Goal: Transaction & Acquisition: Obtain resource

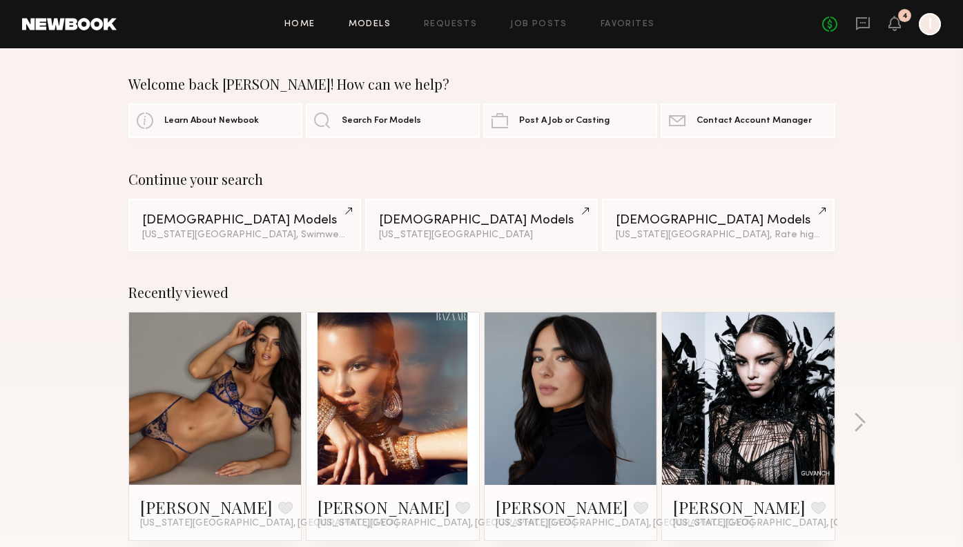
click at [383, 20] on link "Models" at bounding box center [370, 24] width 42 height 9
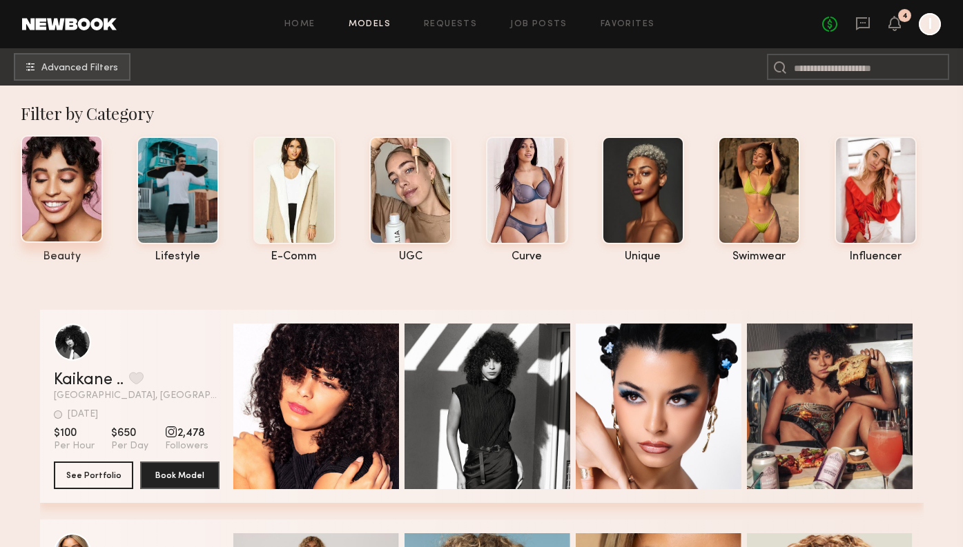
click at [62, 228] on div at bounding box center [62, 189] width 82 height 108
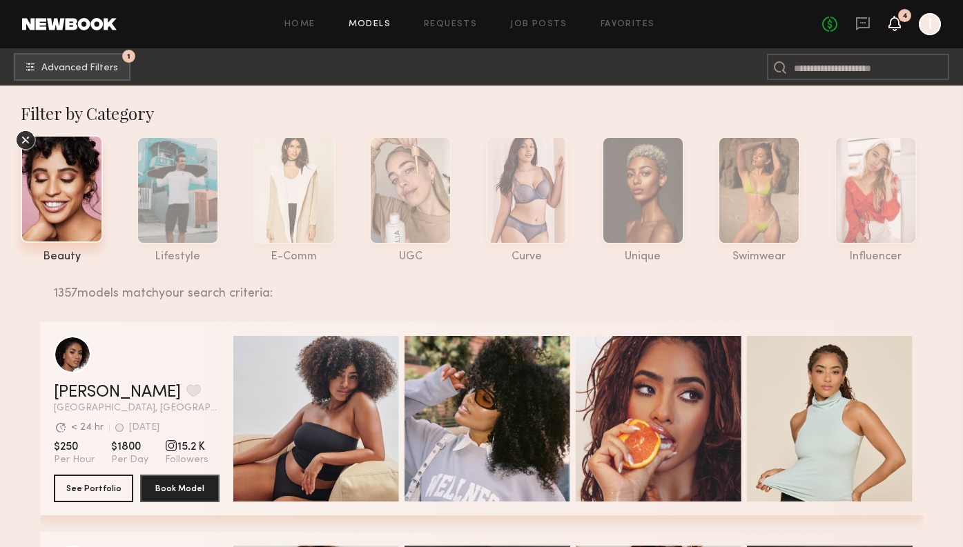
click at [895, 25] on icon at bounding box center [894, 23] width 11 height 10
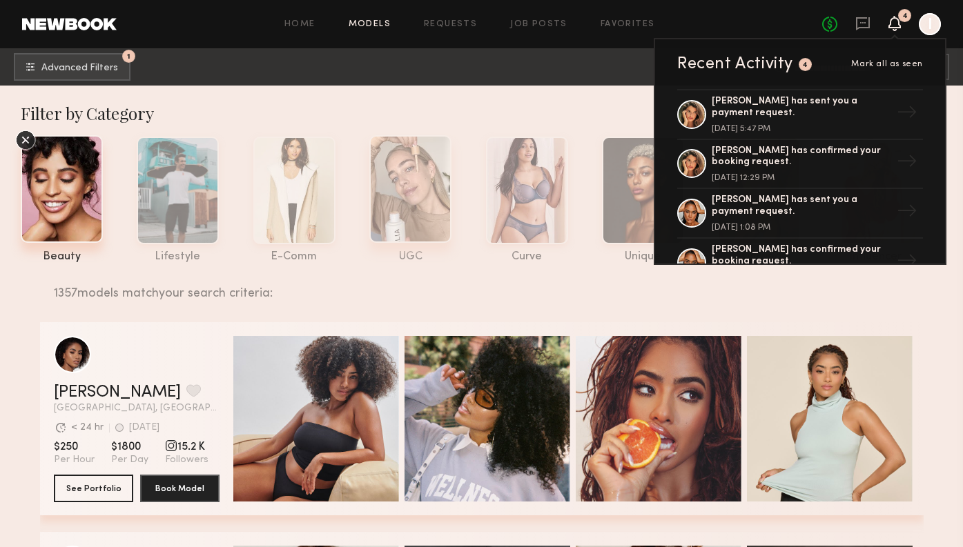
click at [437, 175] on div at bounding box center [410, 189] width 82 height 108
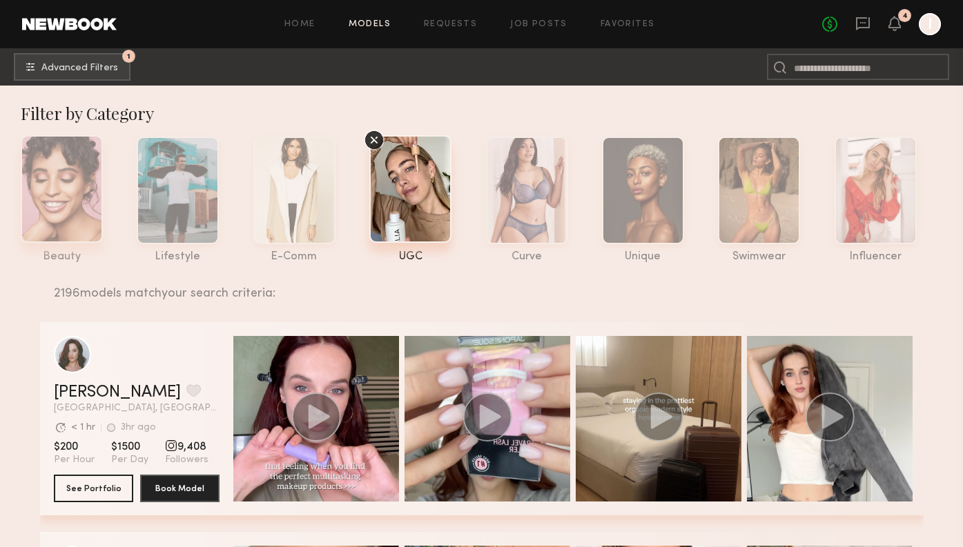
click at [75, 204] on div at bounding box center [62, 189] width 82 height 108
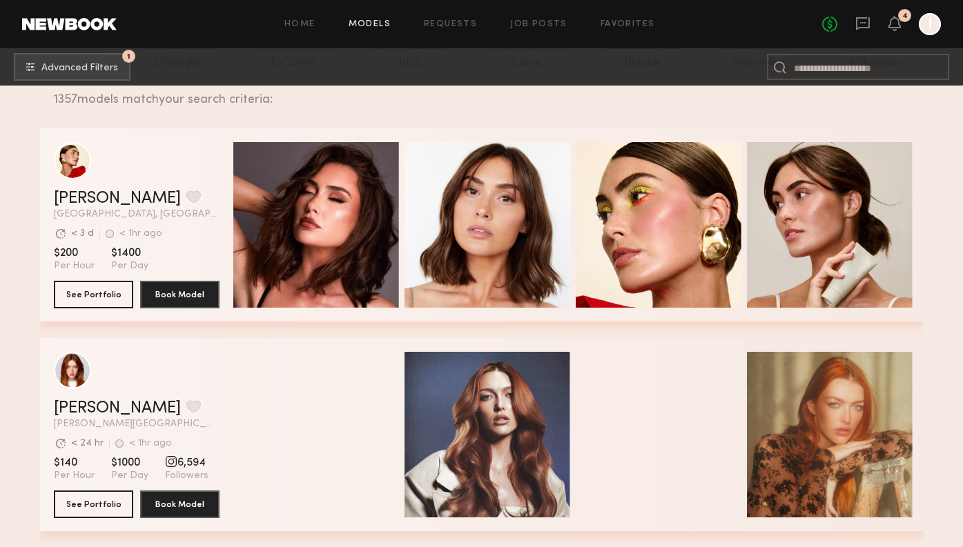
scroll to position [184, 0]
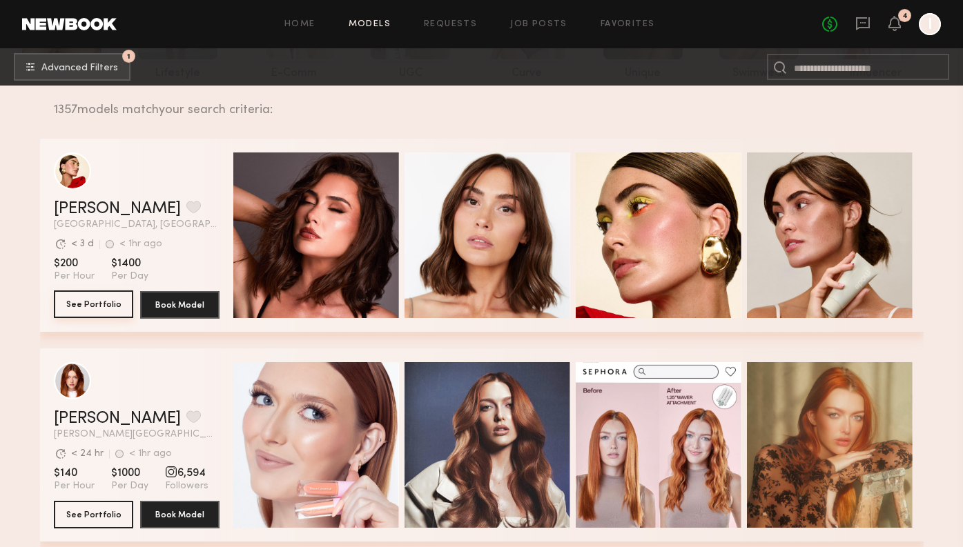
click at [104, 309] on button "See Portfolio" at bounding box center [93, 305] width 79 height 28
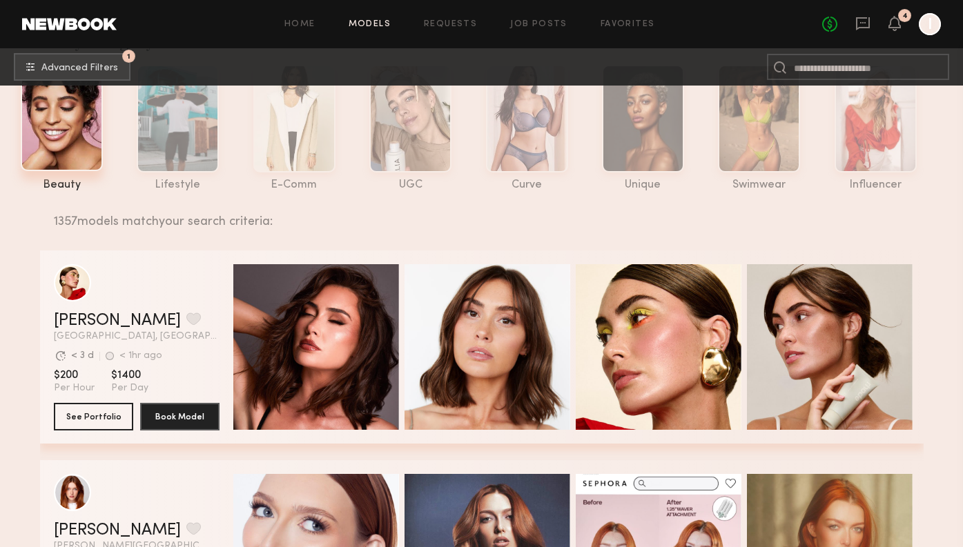
scroll to position [0, 0]
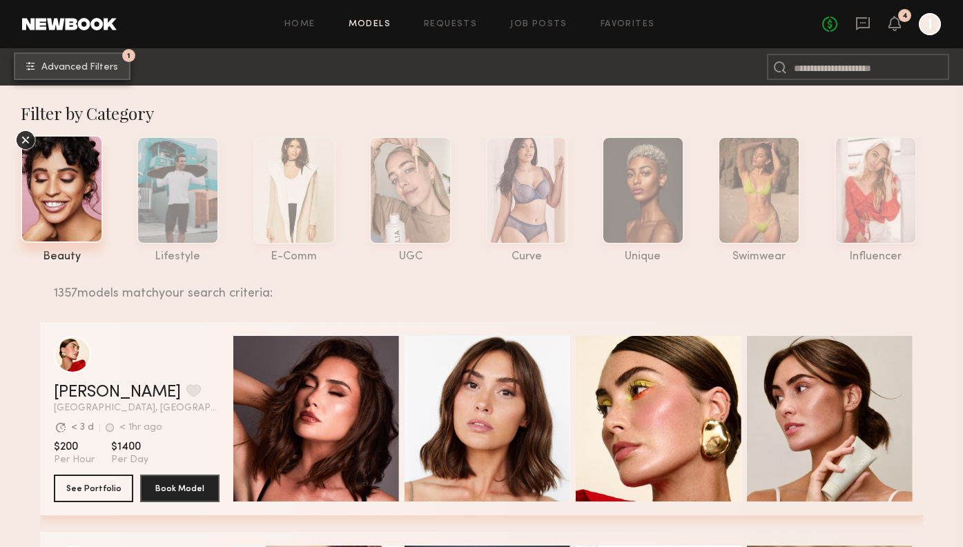
click at [115, 70] on span "Advanced Filters" at bounding box center [79, 68] width 77 height 10
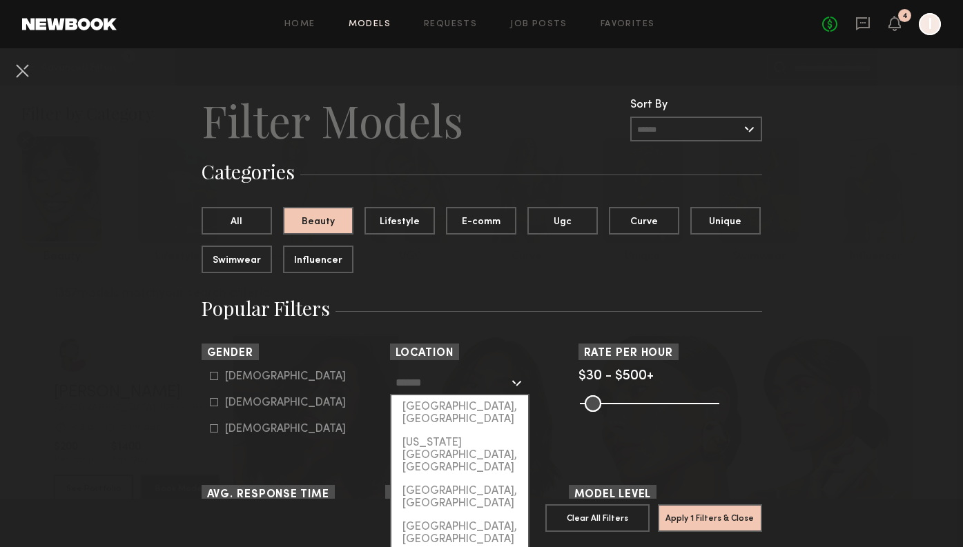
click at [458, 385] on input "text" at bounding box center [452, 382] width 113 height 23
click at [458, 433] on div "[US_STATE][GEOGRAPHIC_DATA], [GEOGRAPHIC_DATA]" at bounding box center [459, 455] width 137 height 48
type input "**********"
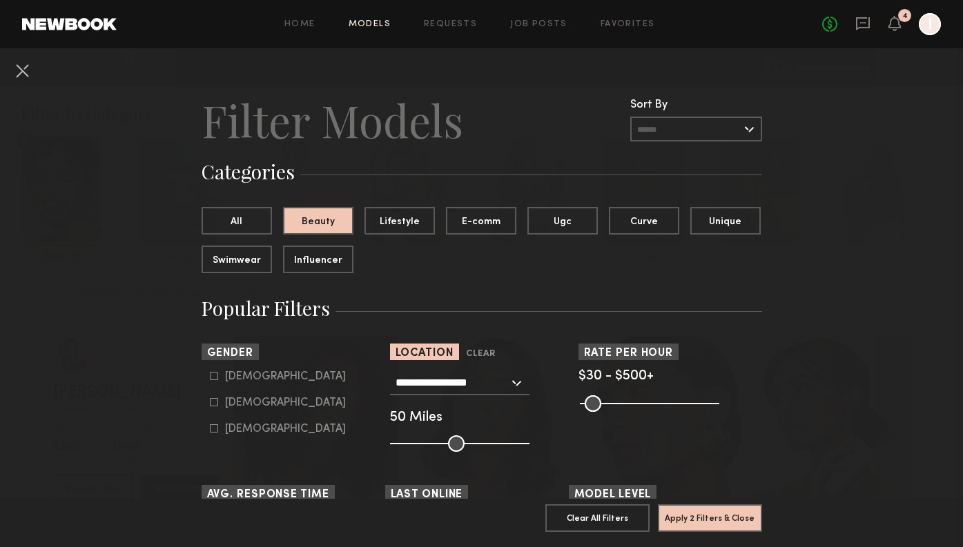
click at [214, 408] on common-framework-checkbox "[DEMOGRAPHIC_DATA]" at bounding box center [297, 403] width 175 height 12
drag, startPoint x: 456, startPoint y: 442, endPoint x: 430, endPoint y: 441, distance: 25.6
type input "**"
click at [430, 441] on input "range" at bounding box center [459, 444] width 139 height 17
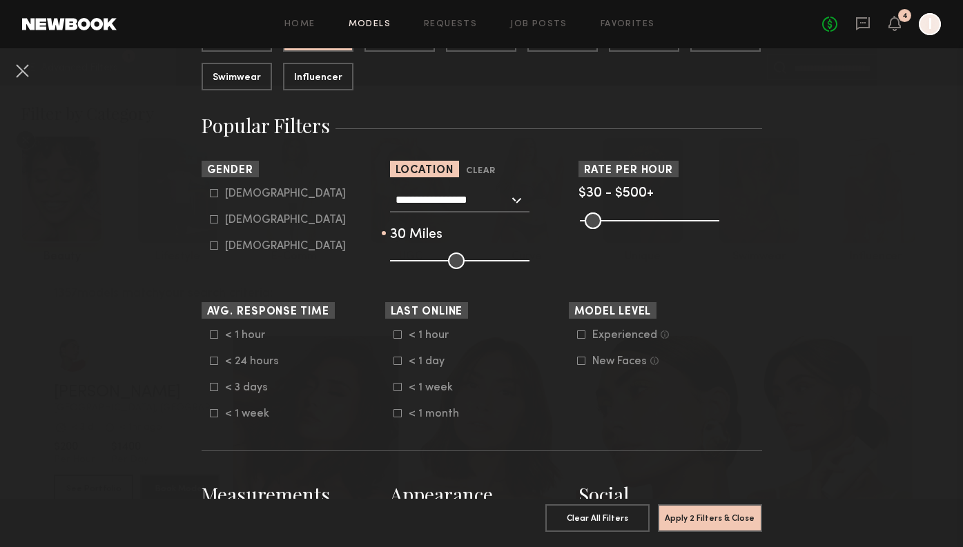
scroll to position [197, 0]
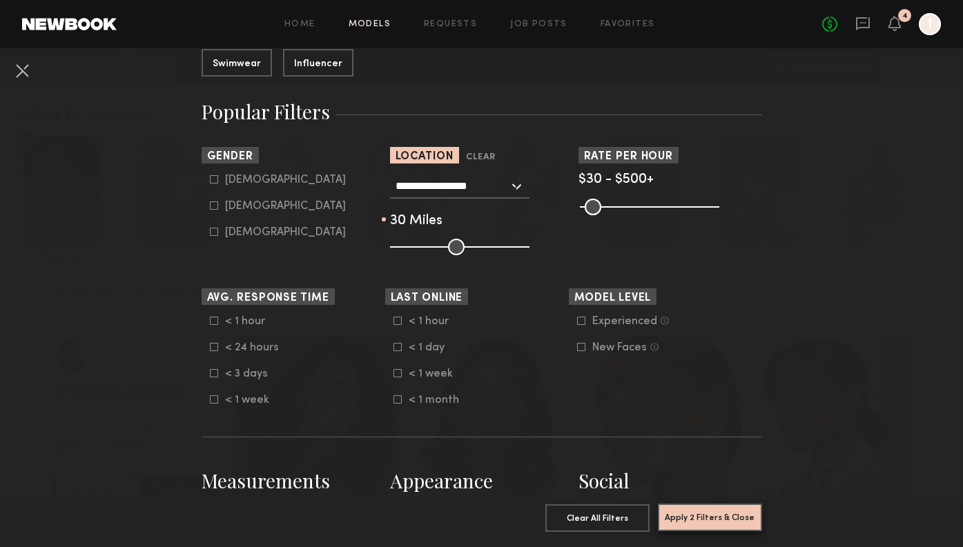
click at [691, 522] on button "Apply 2 Filters & Close" at bounding box center [710, 518] width 104 height 28
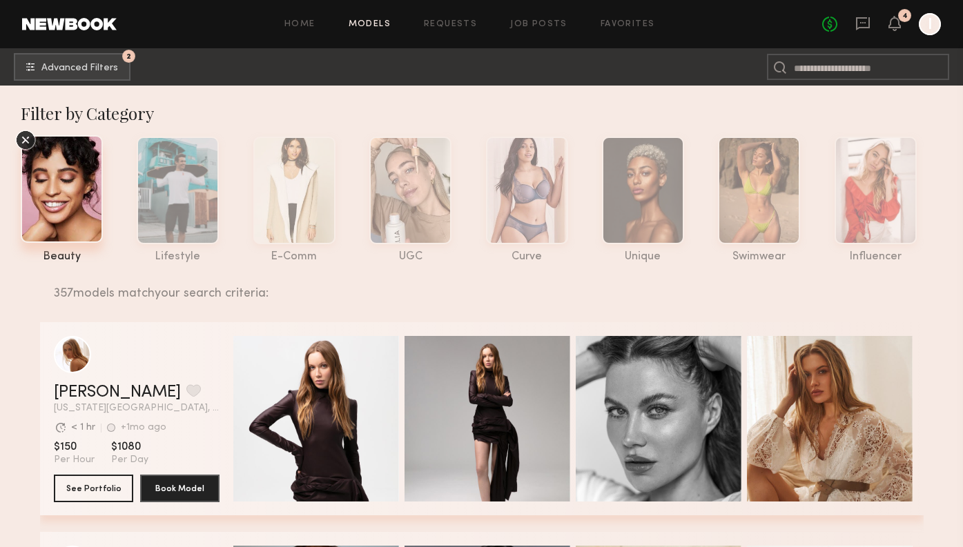
click at [565, 277] on div "357 models match your search criteria:" at bounding box center [483, 285] width 859 height 29
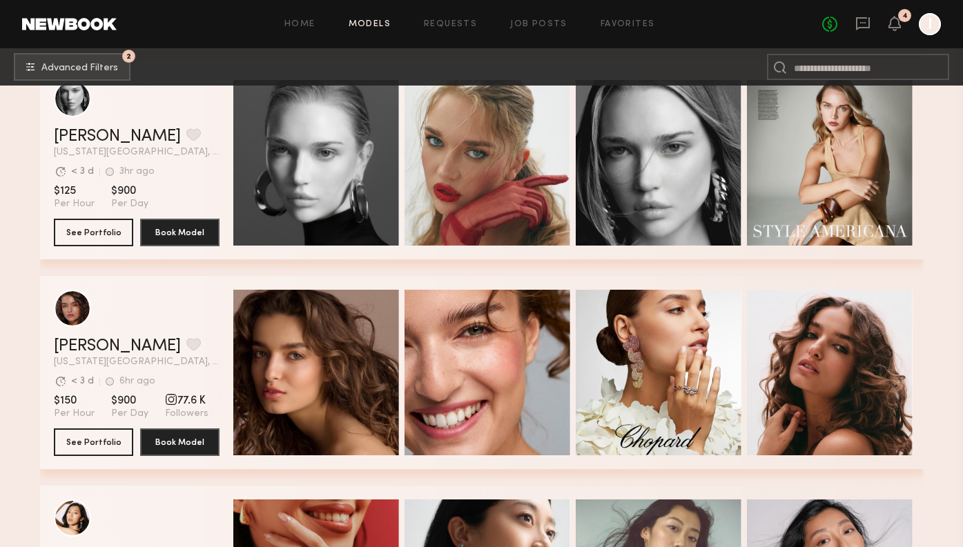
scroll to position [2375, 0]
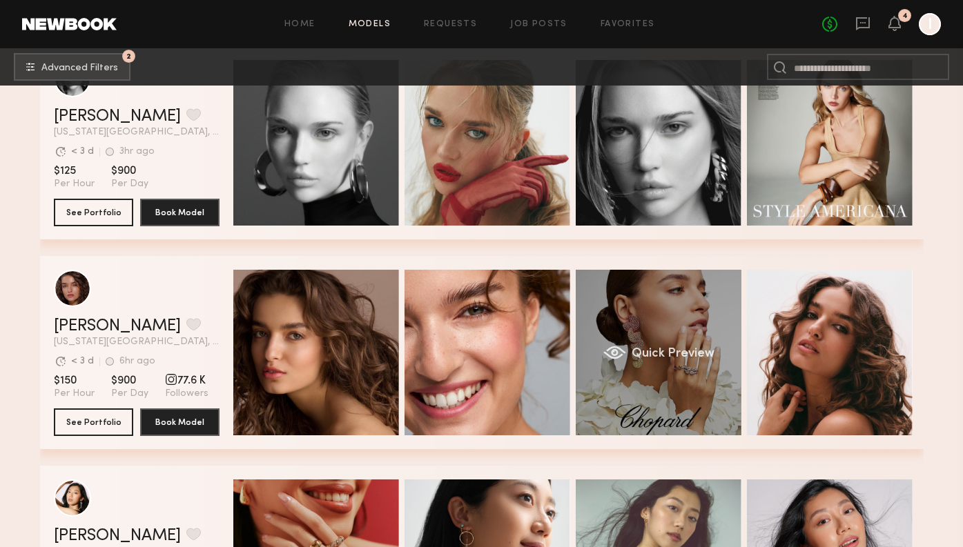
click at [688, 400] on div "Quick Preview" at bounding box center [659, 353] width 166 height 166
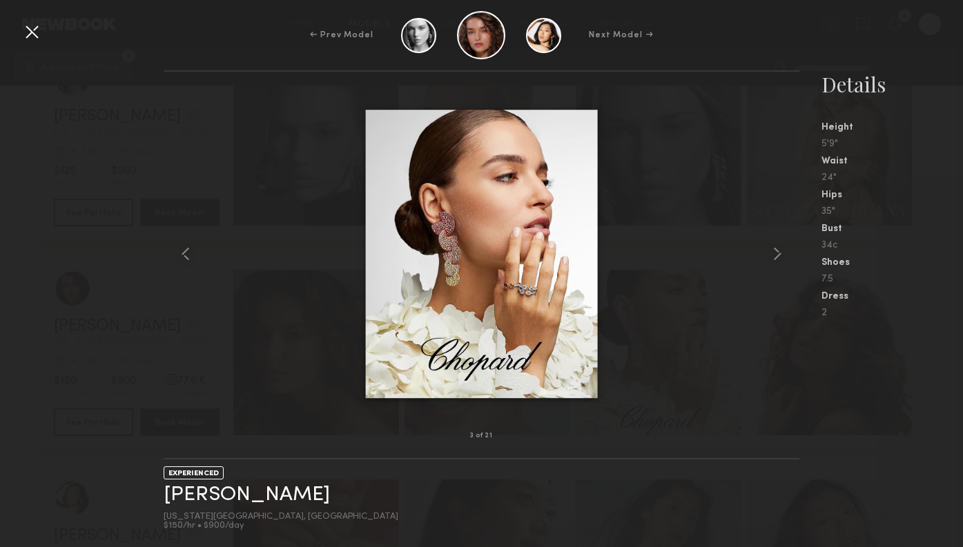
click at [37, 33] on div at bounding box center [32, 32] width 22 height 22
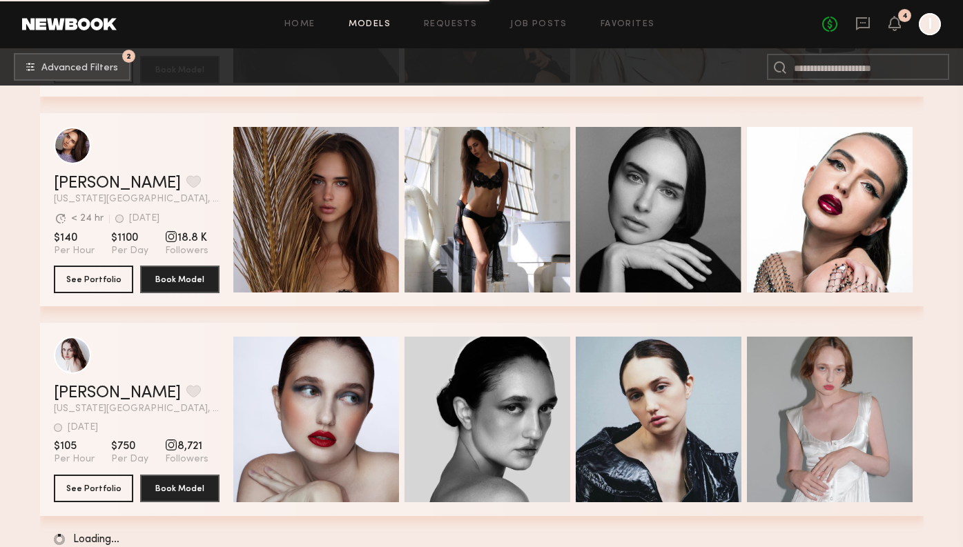
scroll to position [12402, 0]
